Goal: Task Accomplishment & Management: Use online tool/utility

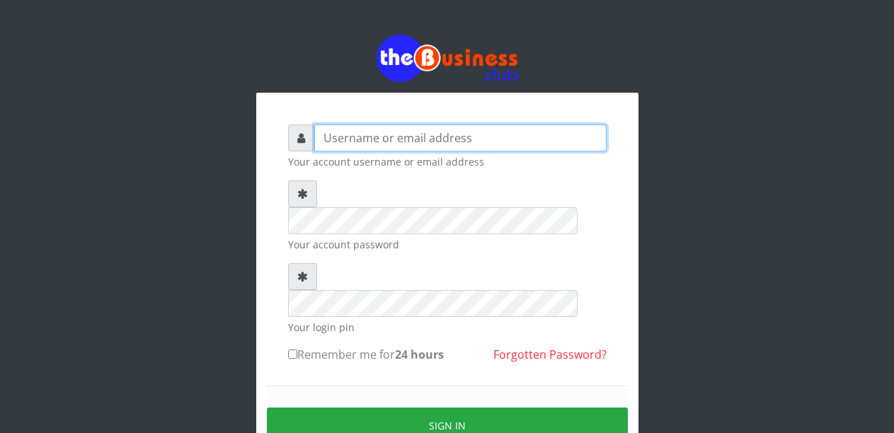
click at [370, 142] on input "text" at bounding box center [460, 138] width 292 height 27
type input "Malamsidi3030"
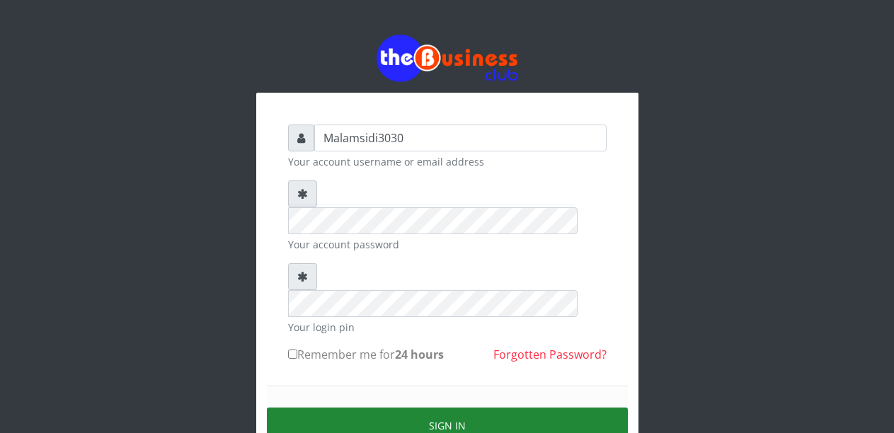
click at [399, 408] on button "Sign in" at bounding box center [447, 426] width 361 height 36
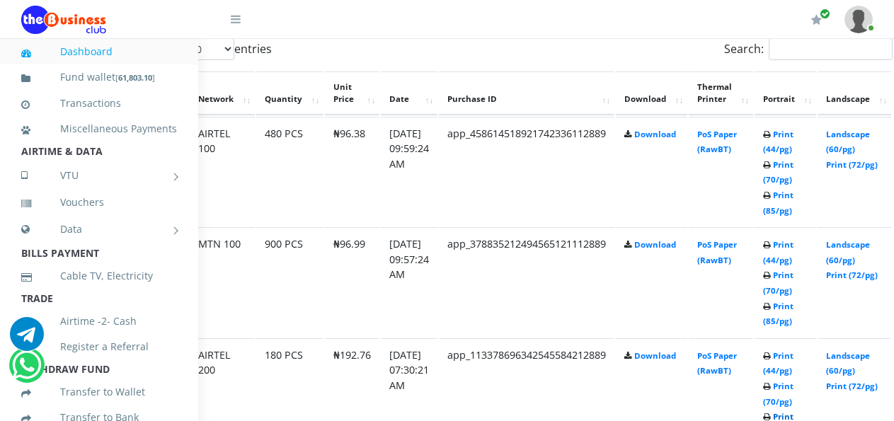
scroll to position [779, 98]
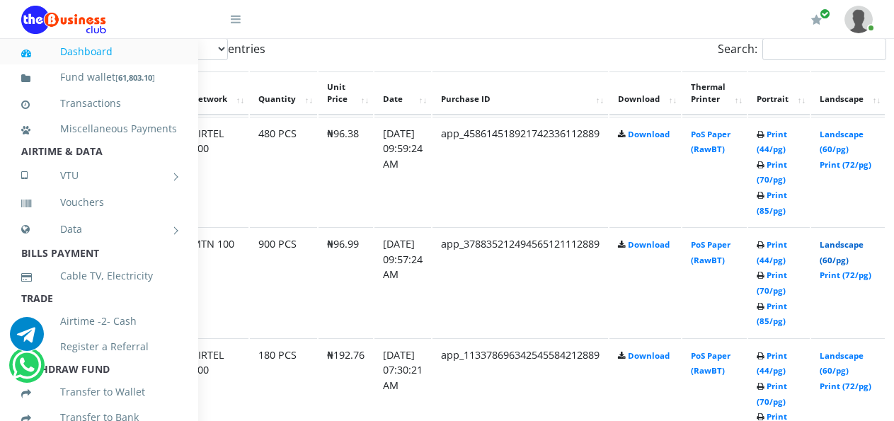
click at [853, 249] on link "Landscape (60/pg)" at bounding box center [842, 252] width 44 height 26
click at [850, 140] on link "Landscape (60/pg)" at bounding box center [842, 142] width 44 height 26
